Goal: Task Accomplishment & Management: Manage account settings

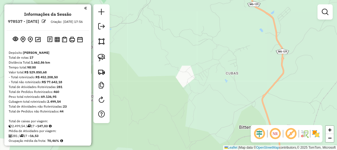
scroll to position [165, 0]
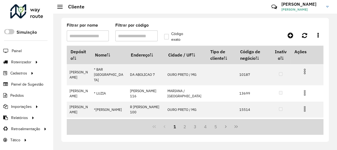
drag, startPoint x: 0, startPoint y: 0, endPoint x: 94, endPoint y: 36, distance: 100.6
click at [94, 36] on input "Filtrar por nome" at bounding box center [88, 35] width 42 height 11
click at [132, 34] on input "Filtrar por código" at bounding box center [136, 35] width 42 height 11
paste input "*****"
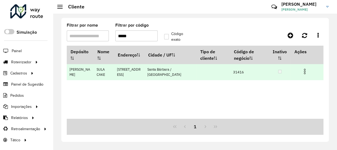
type input "*****"
click at [304, 73] on img at bounding box center [304, 71] width 7 height 7
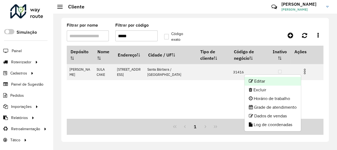
click at [266, 82] on li "Editar" at bounding box center [272, 81] width 56 height 9
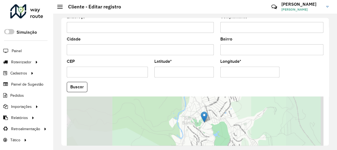
scroll to position [228, 0]
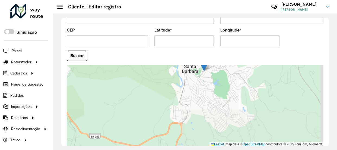
drag, startPoint x: 217, startPoint y: 121, endPoint x: 217, endPoint y: 94, distance: 27.4
click at [217, 94] on div "Leaflet | Map data © OpenStreetMap contributors,© 2025 TomTom, Microsoft" at bounding box center [195, 105] width 257 height 81
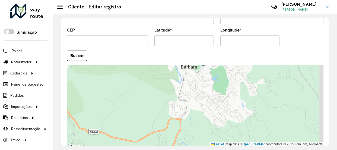
drag, startPoint x: 214, startPoint y: 98, endPoint x: 207, endPoint y: 110, distance: 13.7
click at [207, 110] on div "Leaflet | Map data © OpenStreetMap contributors,© 2025 TomTom, Microsoft" at bounding box center [195, 105] width 257 height 81
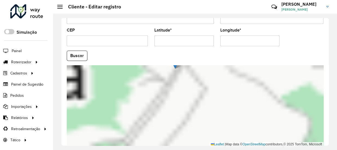
drag, startPoint x: 189, startPoint y: 85, endPoint x: 190, endPoint y: 99, distance: 14.2
click at [190, 99] on div "Leaflet | Map data © OpenStreetMap contributors,© 2025 TomTom, Microsoft" at bounding box center [195, 105] width 257 height 81
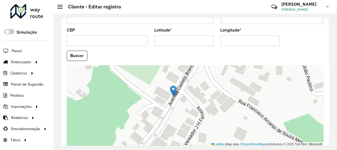
drag, startPoint x: 187, startPoint y: 91, endPoint x: 183, endPoint y: 104, distance: 14.1
click at [183, 104] on div "Leaflet | Map data © OpenStreetMap contributors,© 2025 TomTom, Microsoft" at bounding box center [195, 105] width 257 height 81
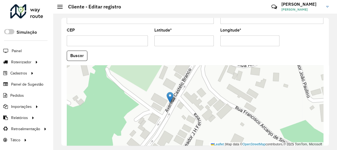
drag, startPoint x: 195, startPoint y: 98, endPoint x: 193, endPoint y: 103, distance: 4.6
click at [193, 103] on div "Leaflet | Map data © OpenStreetMap contributors,© 2025 TomTom, Microsoft" at bounding box center [195, 105] width 257 height 81
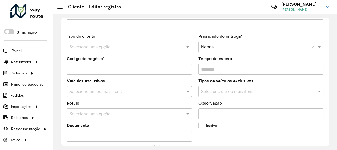
scroll to position [0, 0]
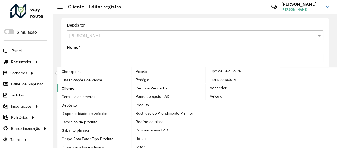
click at [71, 88] on span "Cliente" at bounding box center [68, 89] width 13 height 6
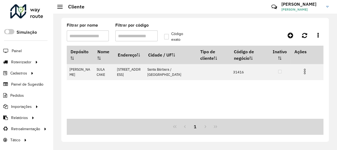
click at [135, 34] on input "Filtrar por código" at bounding box center [136, 35] width 42 height 11
click at [135, 35] on input "Filtrar por código" at bounding box center [136, 35] width 42 height 11
paste input "text"
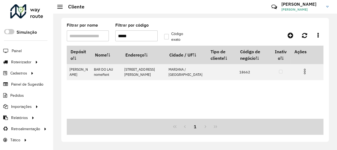
paste input "text"
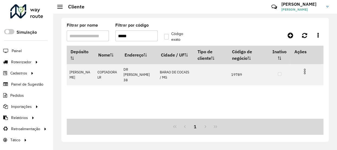
type input "*****"
click at [142, 34] on input "*****" at bounding box center [136, 35] width 42 height 11
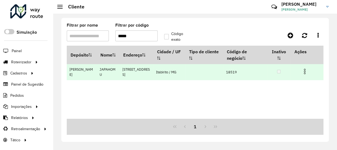
type input "*****"
click at [302, 72] on img at bounding box center [304, 71] width 7 height 7
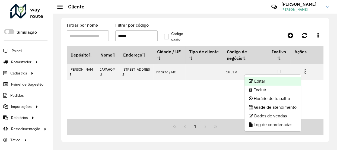
click at [263, 79] on li "Editar" at bounding box center [272, 81] width 56 height 9
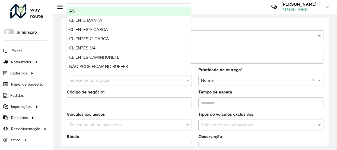
click at [97, 77] on input "text" at bounding box center [123, 80] width 109 height 7
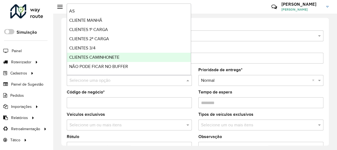
click at [100, 57] on span "CLIENTES CAMINHONETE" at bounding box center [94, 57] width 50 height 5
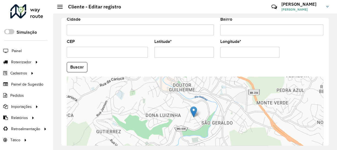
scroll to position [253, 0]
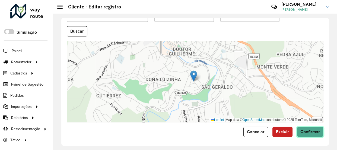
click at [314, 132] on span "Confirmar" at bounding box center [310, 131] width 20 height 5
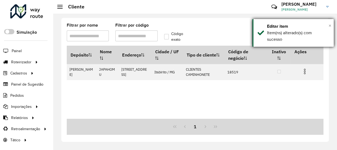
click at [329, 25] on span "×" at bounding box center [329, 26] width 3 height 6
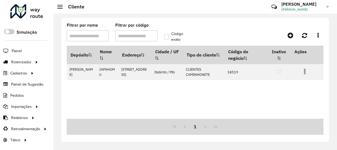
drag, startPoint x: 137, startPoint y: 37, endPoint x: 94, endPoint y: 37, distance: 42.9
click at [109, 37] on formly-group "Filtrar por nome Filtrar por código Código exato" at bounding box center [160, 34] width 195 height 22
type input "*****"
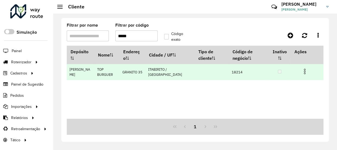
type input "*****"
click at [306, 70] on img at bounding box center [304, 71] width 7 height 7
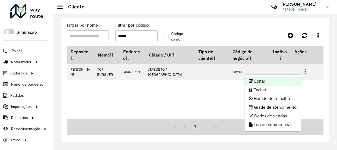
click at [266, 82] on li "Editar" at bounding box center [272, 81] width 56 height 9
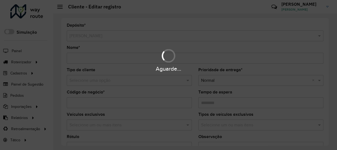
click at [84, 79] on div "Aguarde..." at bounding box center [168, 75] width 337 height 150
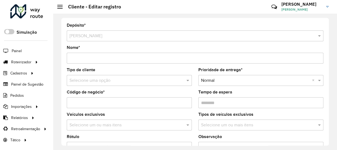
click at [86, 80] on input "text" at bounding box center [123, 80] width 109 height 7
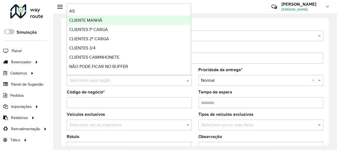
click at [95, 21] on span "CLIENTE MANHÃ" at bounding box center [85, 20] width 33 height 5
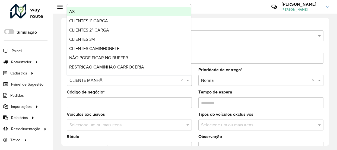
click at [98, 83] on input "text" at bounding box center [123, 80] width 109 height 7
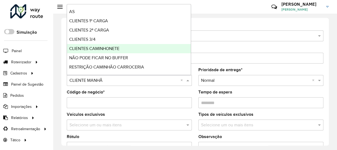
click at [113, 49] on span "CLIENTES CAMINHONETE" at bounding box center [94, 48] width 50 height 5
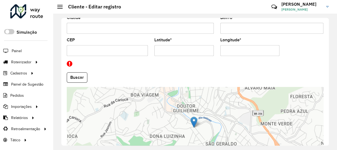
scroll to position [265, 0]
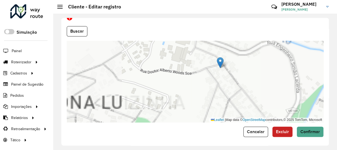
drag, startPoint x: 201, startPoint y: 83, endPoint x: 195, endPoint y: 93, distance: 11.4
click at [195, 93] on div "Leaflet | Map data © OpenStreetMap contributors,© 2025 TomTom, Microsoft" at bounding box center [195, 81] width 257 height 81
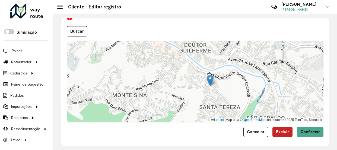
drag, startPoint x: 233, startPoint y: 78, endPoint x: 229, endPoint y: 85, distance: 8.5
click at [229, 85] on div "Leaflet | Map data © OpenStreetMap contributors,© 2025 TomTom, Microsoft" at bounding box center [195, 81] width 257 height 81
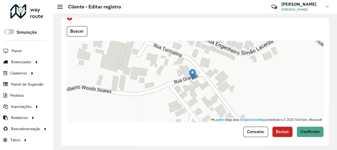
drag, startPoint x: 198, startPoint y: 78, endPoint x: 192, endPoint y: 73, distance: 7.9
click at [192, 73] on img at bounding box center [192, 74] width 7 height 11
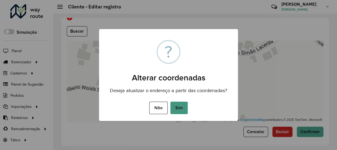
click at [181, 108] on button "Sim" at bounding box center [178, 107] width 17 height 12
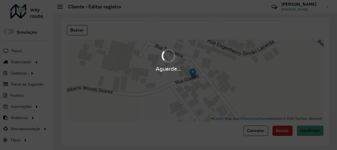
scroll to position [253, 0]
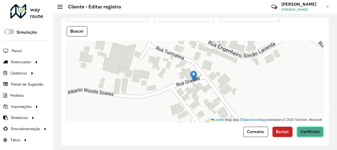
click at [308, 129] on span "Confirmar" at bounding box center [310, 131] width 20 height 5
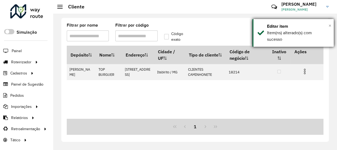
click at [329, 26] on span "×" at bounding box center [329, 26] width 3 height 6
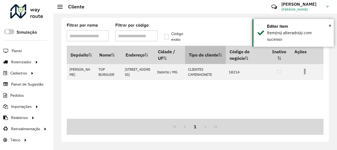
click at [215, 62] on th "Tipo de cliente" at bounding box center [205, 55] width 41 height 18
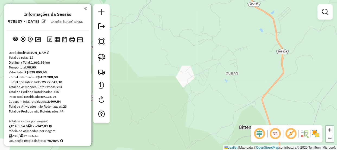
scroll to position [165, 0]
